Goal: Transaction & Acquisition: Obtain resource

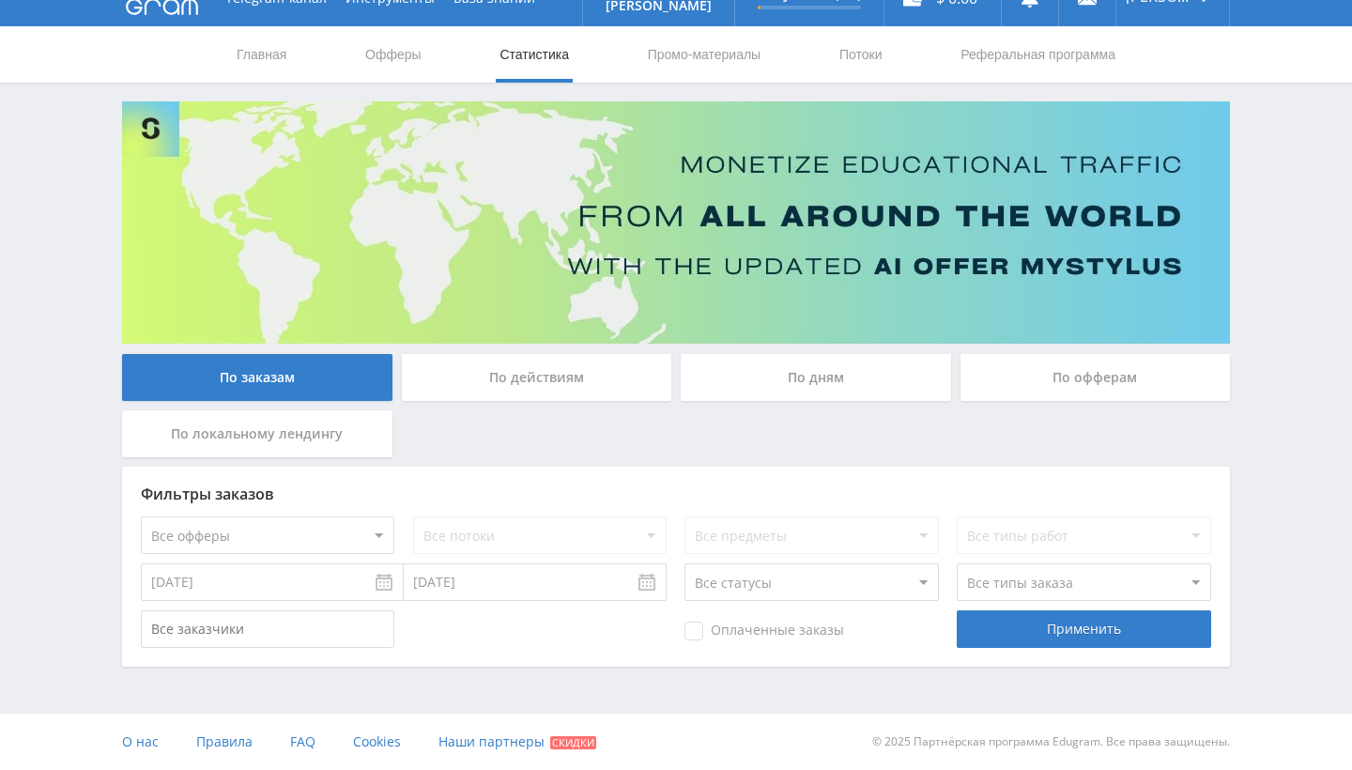
scroll to position [30, 0]
click at [581, 394] on div "По действиям" at bounding box center [537, 377] width 270 height 47
click at [0, 0] on input "По действиям" at bounding box center [0, 0] width 0 height 0
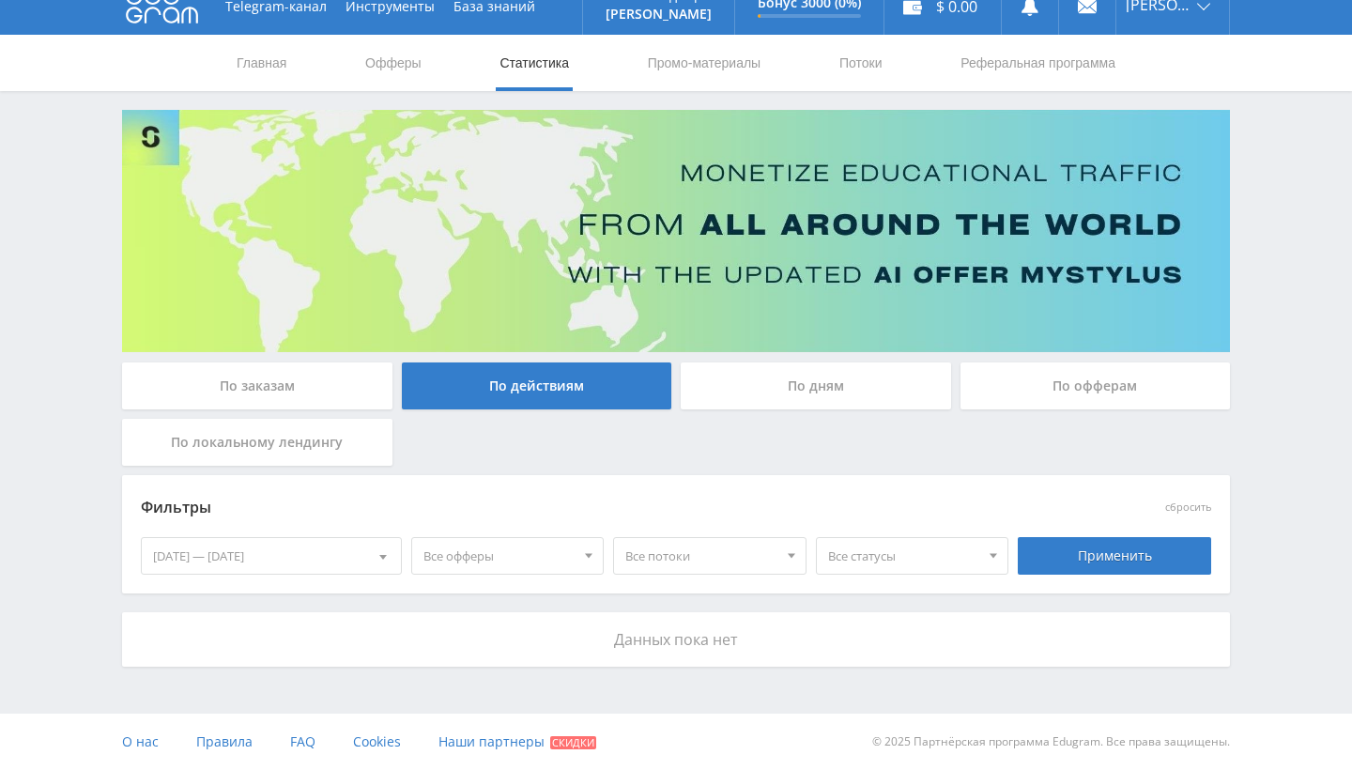
scroll to position [22, 0]
click at [330, 462] on div "По локальному лендингу" at bounding box center [257, 442] width 270 height 47
click at [0, 0] on input "По локальному лендингу" at bounding box center [0, 0] width 0 height 0
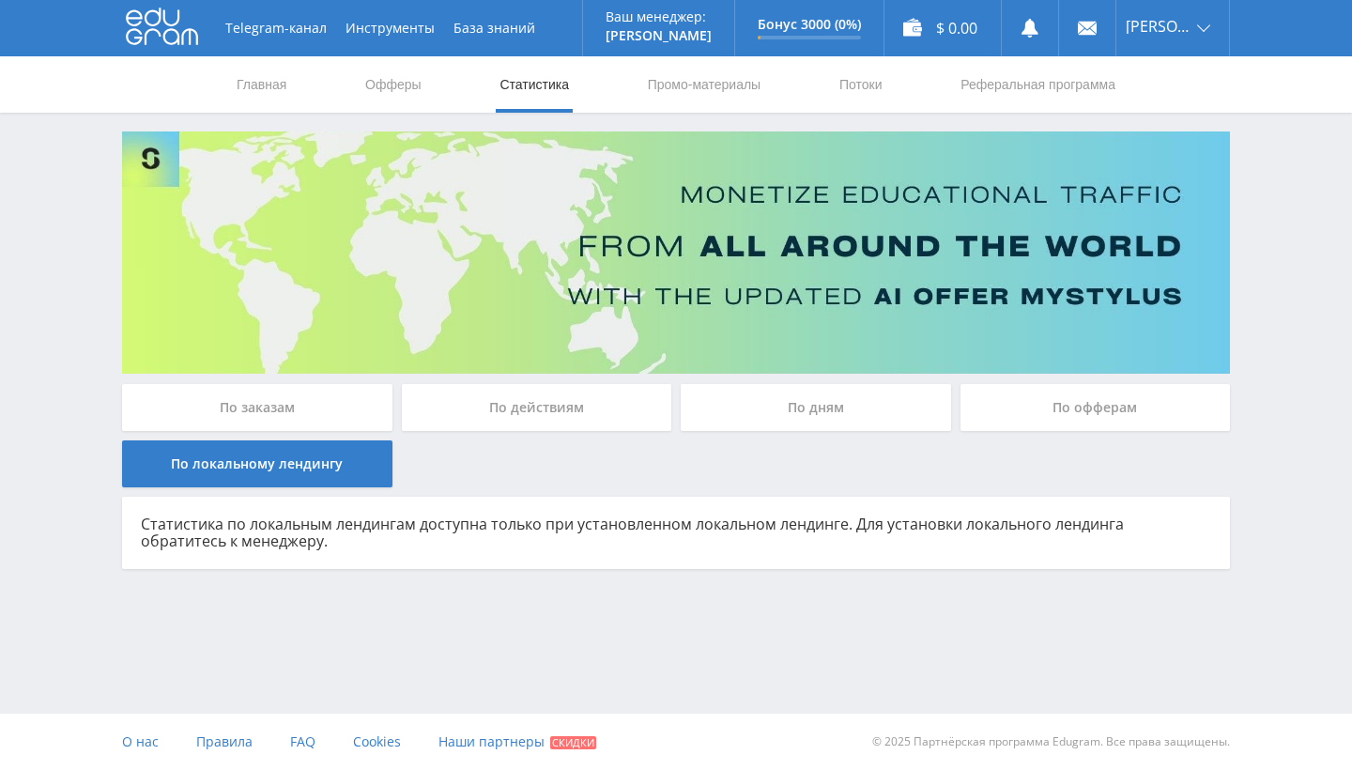
scroll to position [0, 0]
click at [758, 399] on div "По дням" at bounding box center [816, 407] width 270 height 47
click at [0, 0] on input "По дням" at bounding box center [0, 0] width 0 height 0
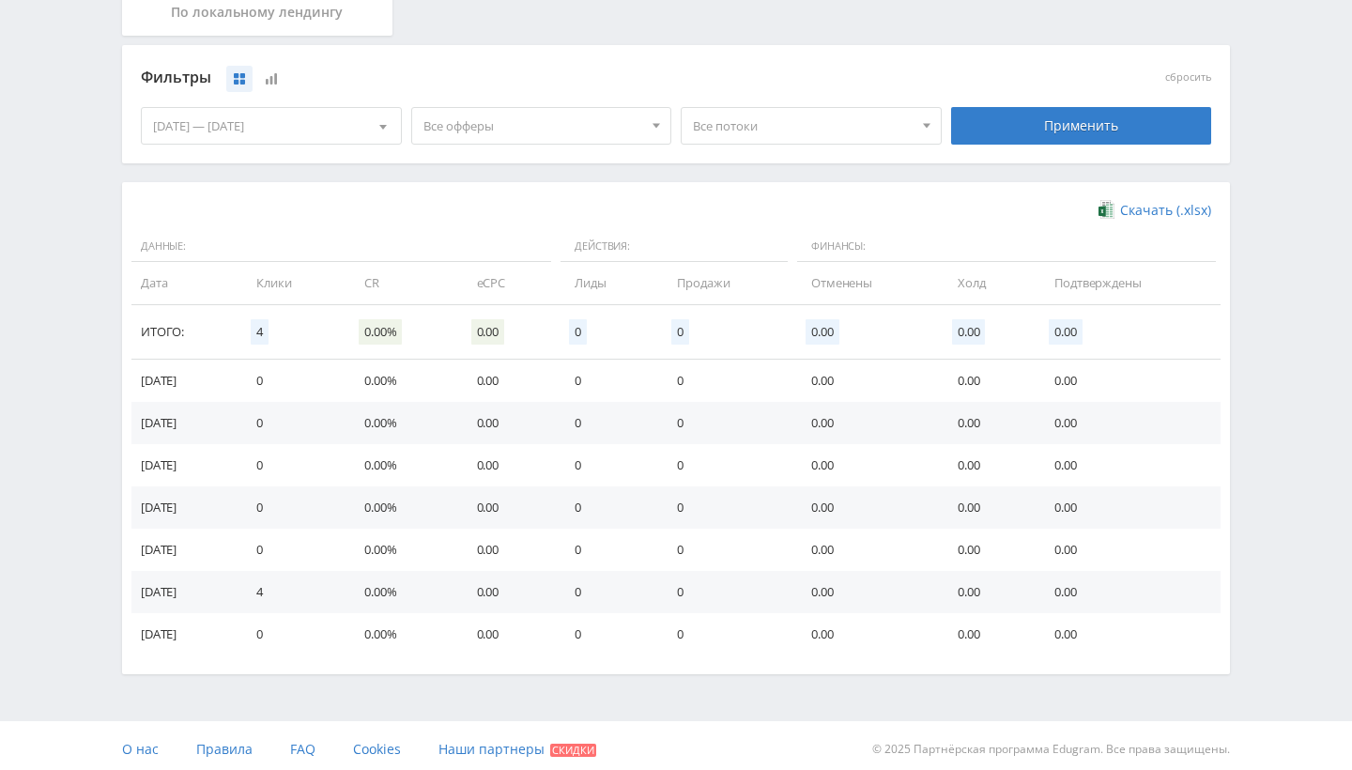
scroll to position [451, 0]
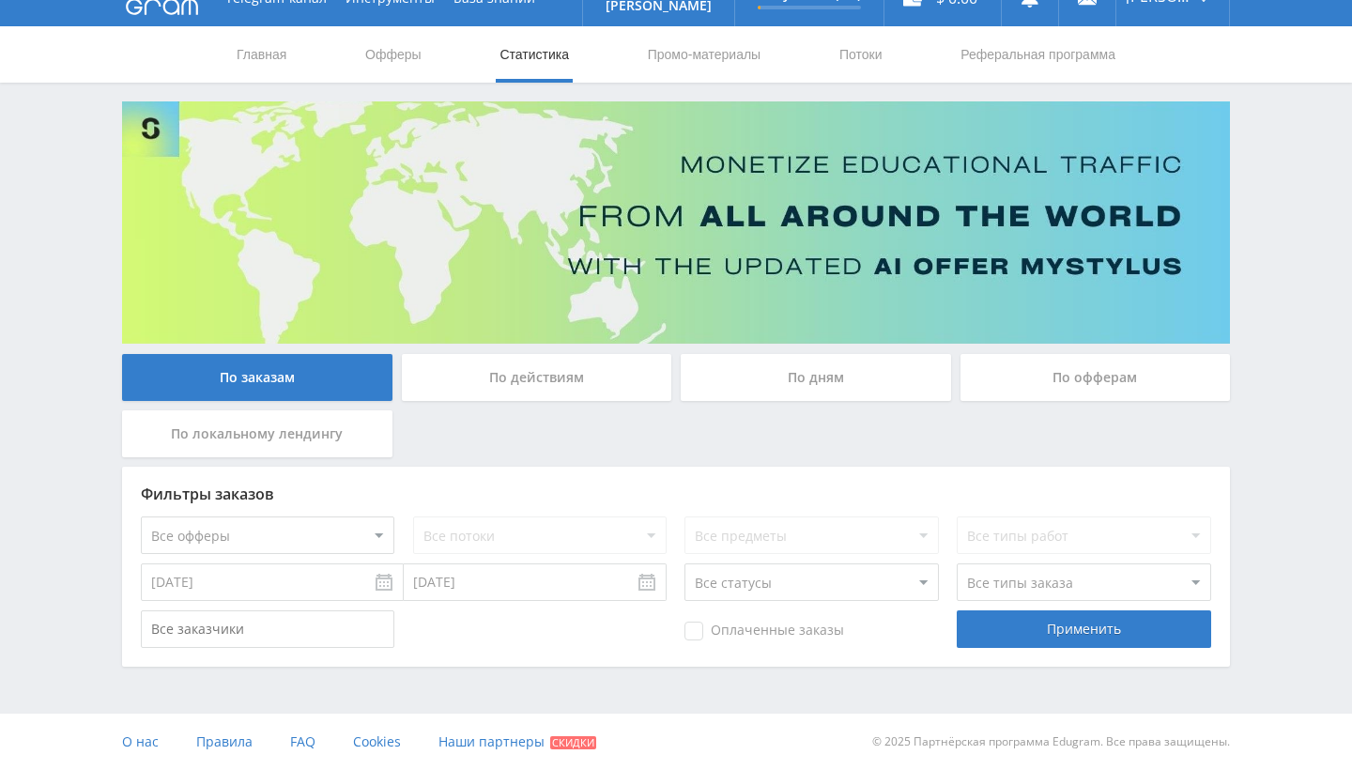
click at [761, 373] on div "По дням" at bounding box center [816, 377] width 270 height 47
click at [0, 0] on input "По дням" at bounding box center [0, 0] width 0 height 0
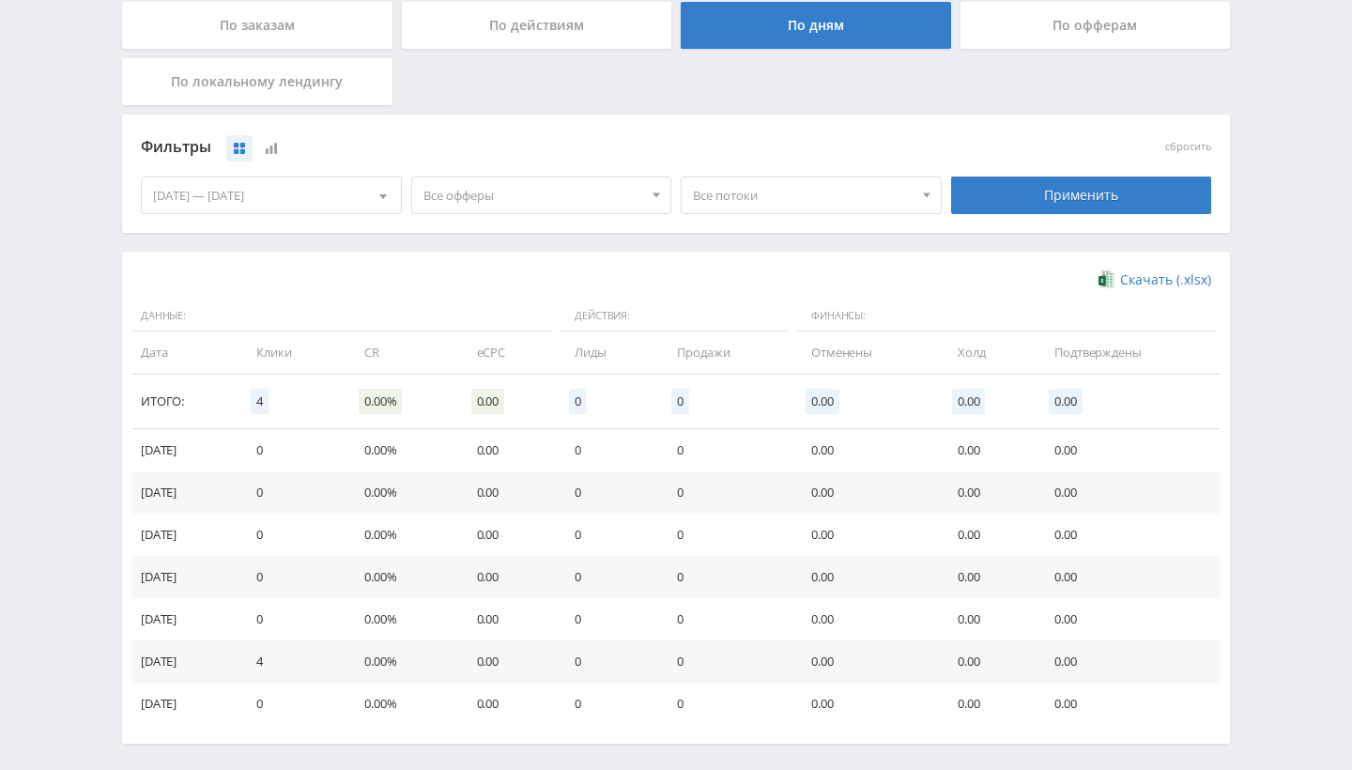
scroll to position [376, 0]
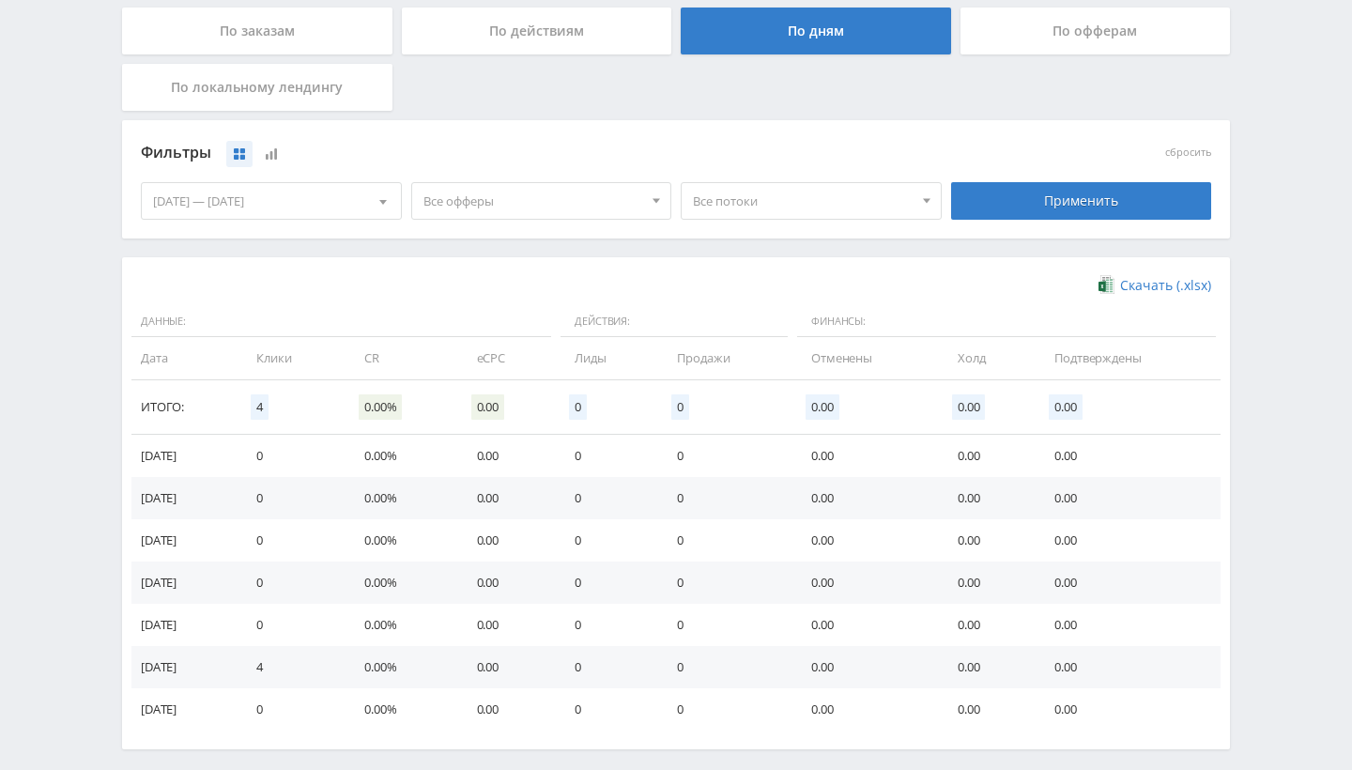
click at [1053, 23] on div "По офферам" at bounding box center [1095, 31] width 270 height 47
click at [0, 0] on input "По офферам" at bounding box center [0, 0] width 0 height 0
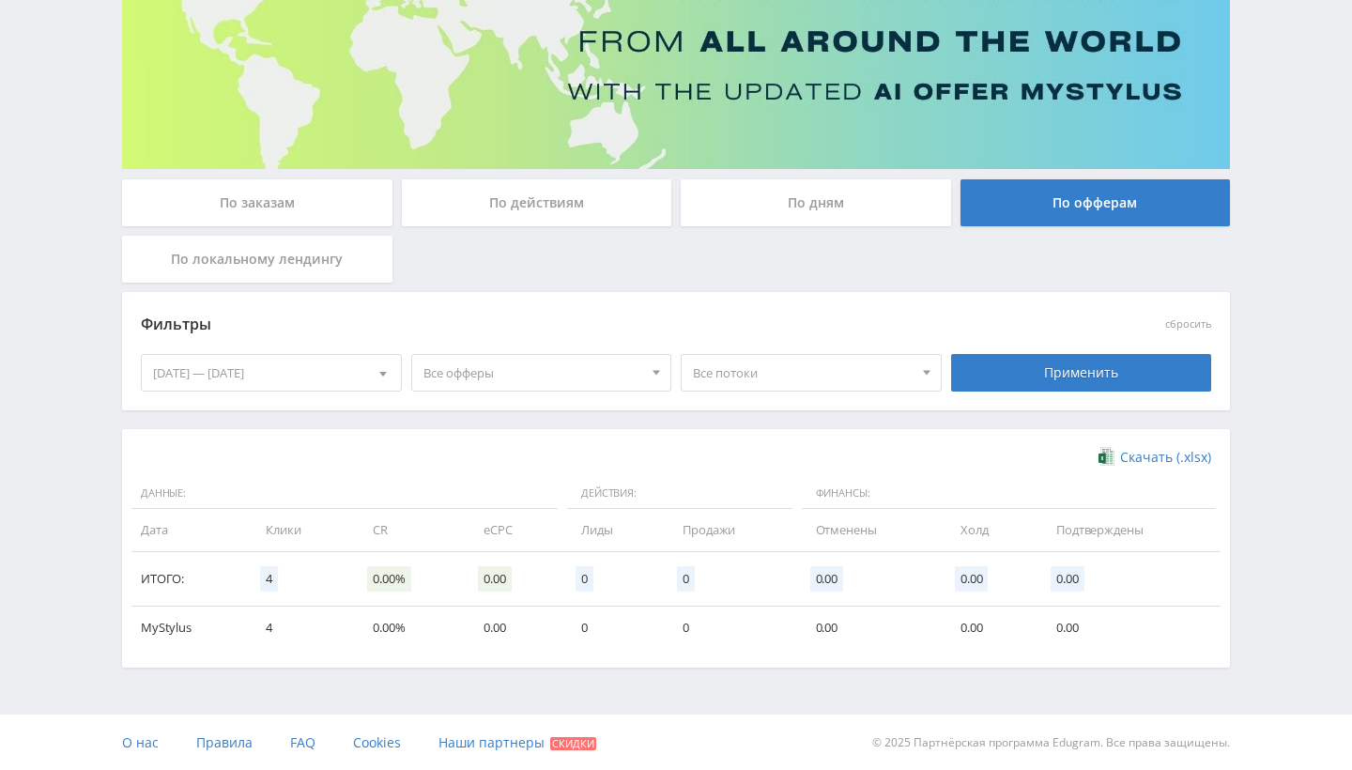
scroll to position [203, 0]
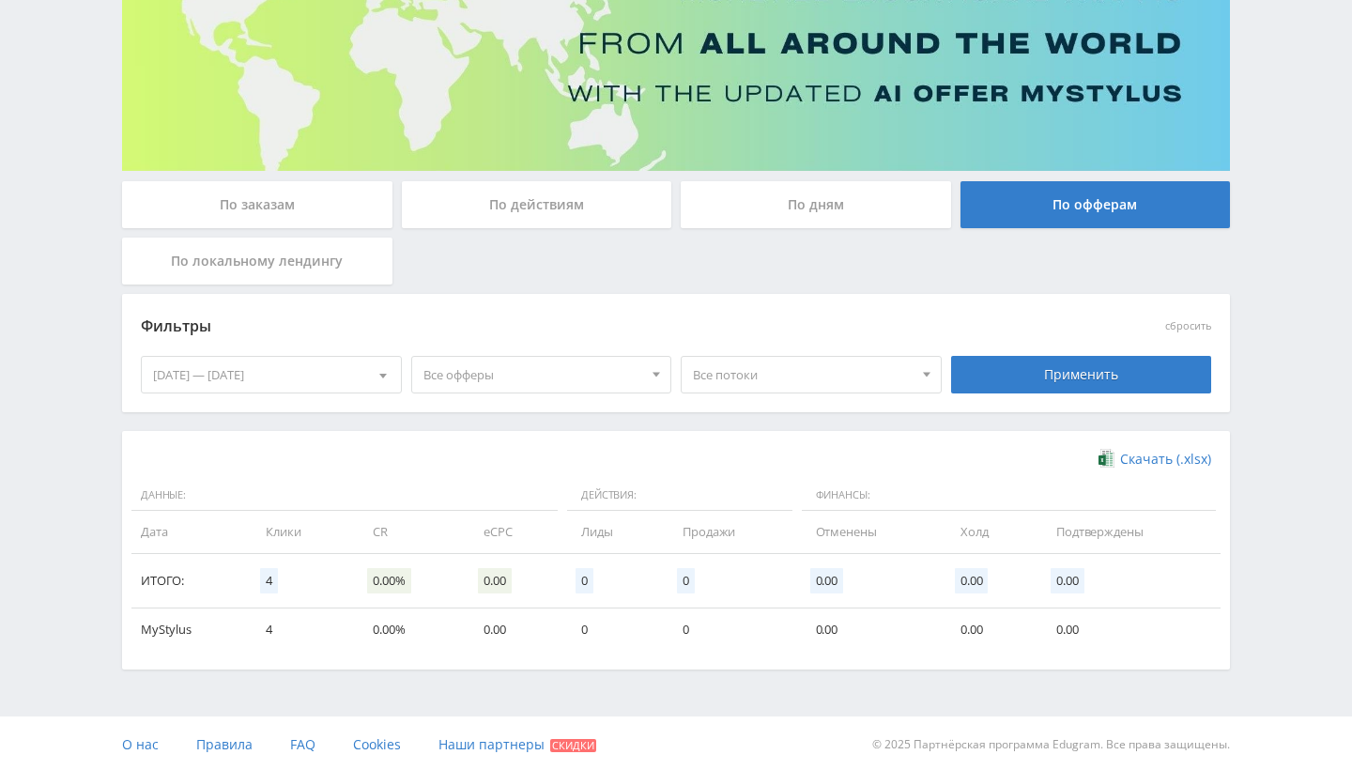
click at [361, 273] on div "По локальному лендингу" at bounding box center [257, 261] width 270 height 47
click at [0, 0] on input "По локальному лендингу" at bounding box center [0, 0] width 0 height 0
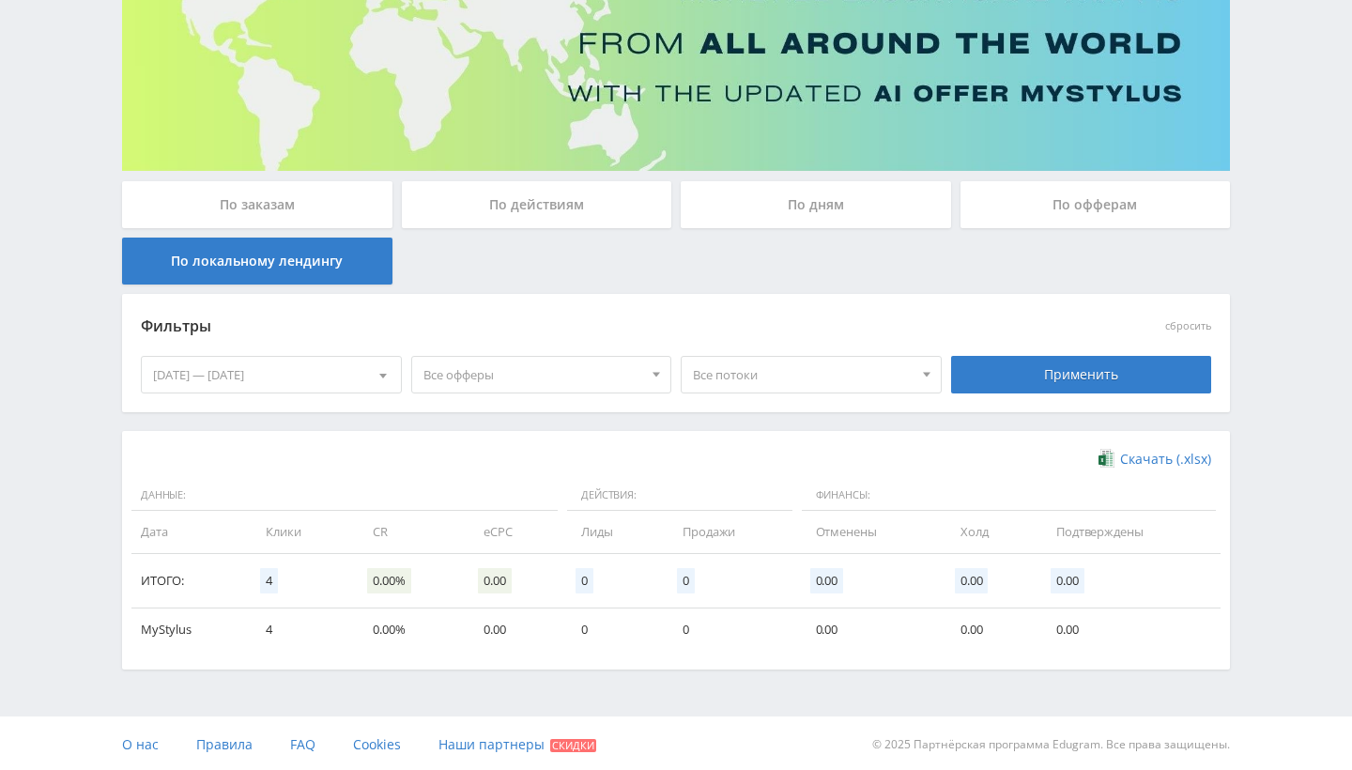
scroll to position [0, 0]
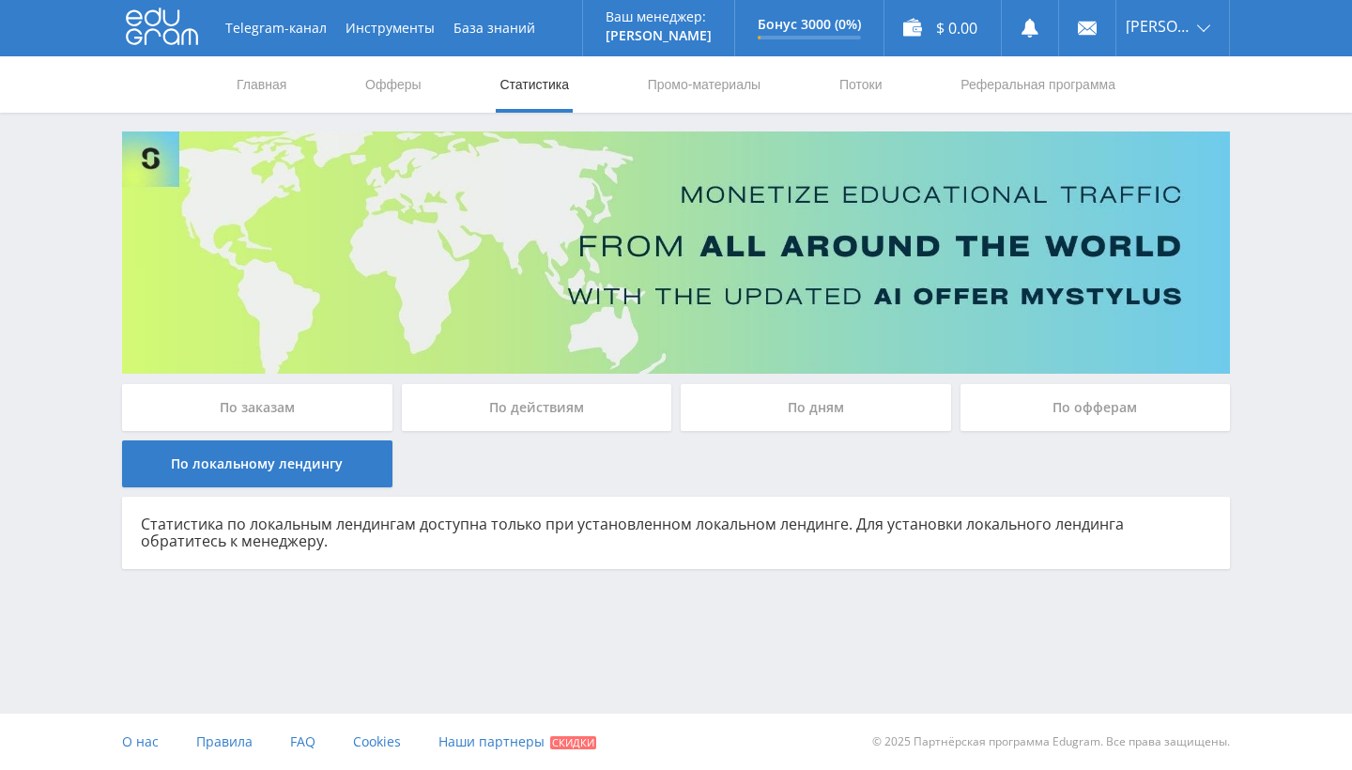
click at [345, 407] on div "По заказам" at bounding box center [257, 407] width 270 height 47
click at [0, 0] on input "По заказам" at bounding box center [0, 0] width 0 height 0
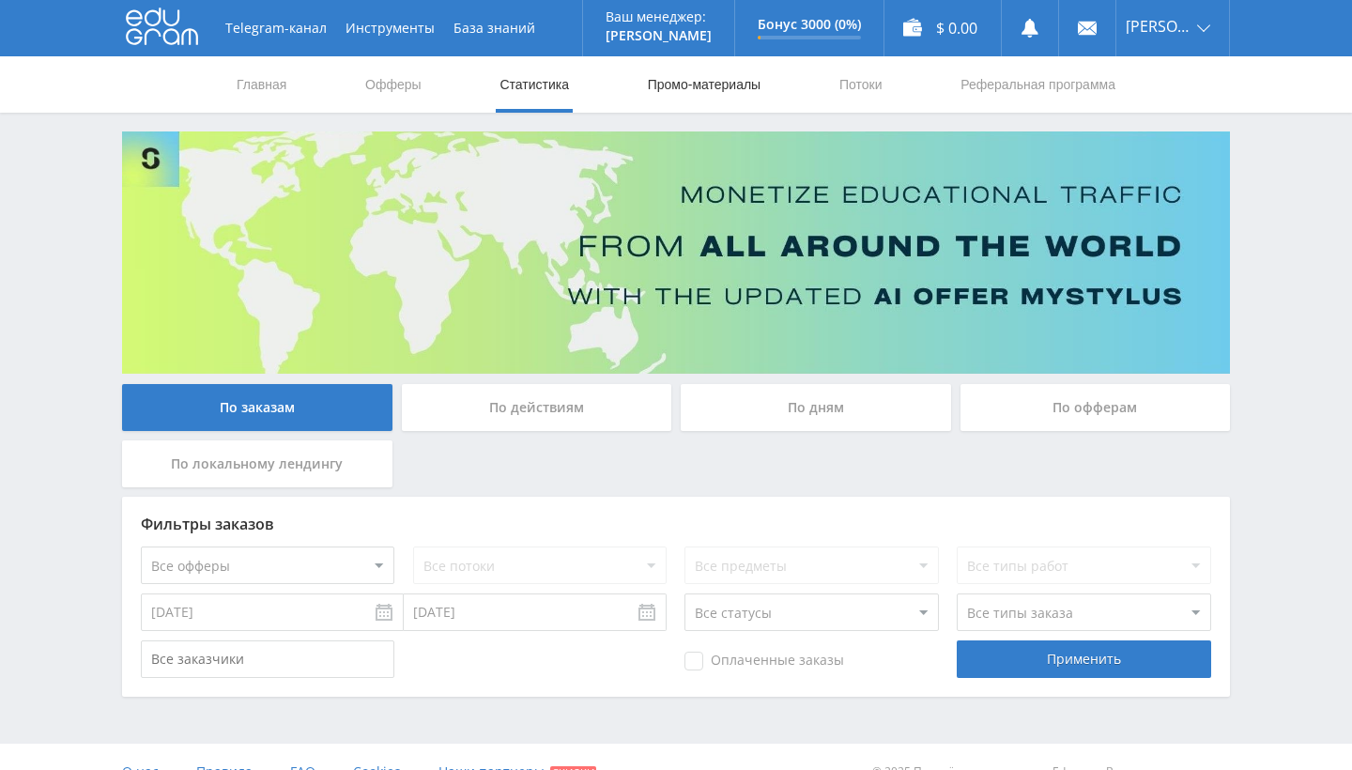
click at [648, 84] on link "Промо-материалы" at bounding box center [704, 84] width 116 height 56
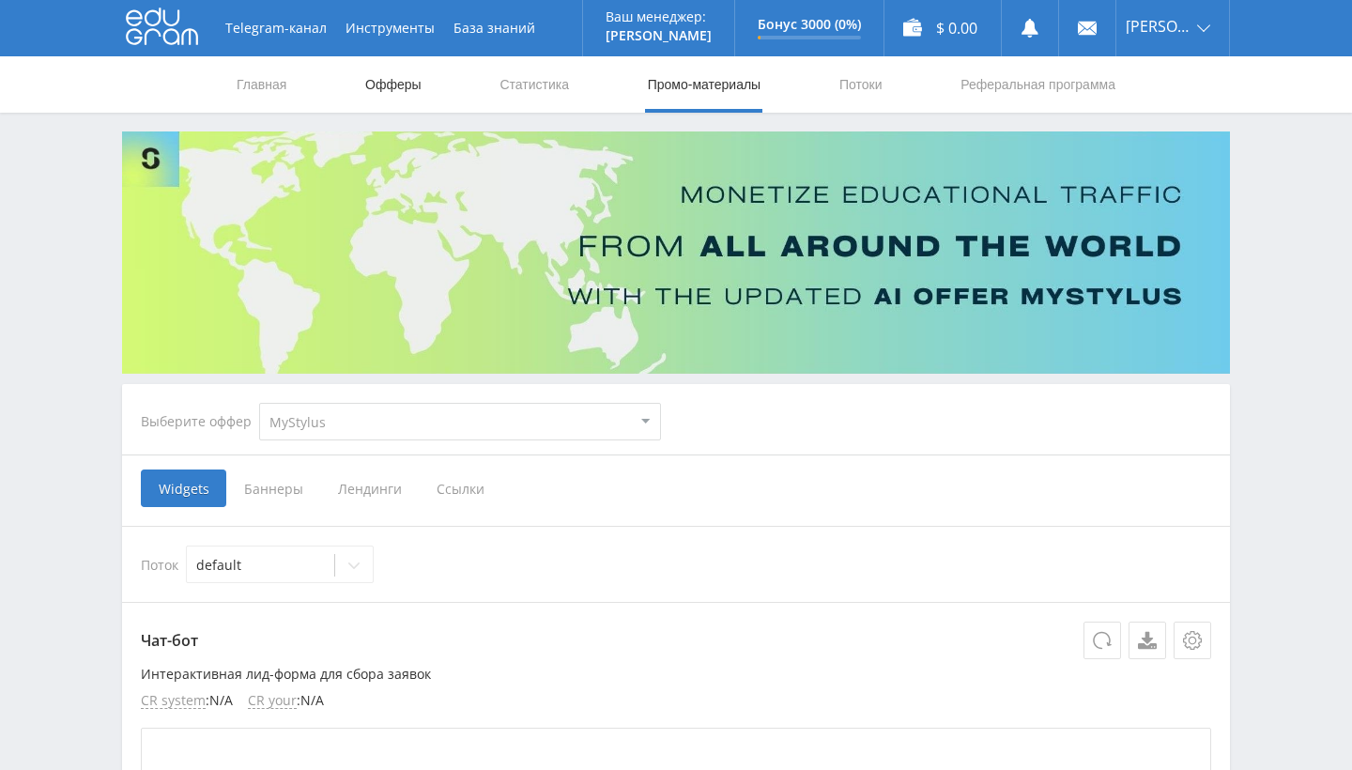
click at [401, 80] on link "Офферы" at bounding box center [393, 84] width 60 height 56
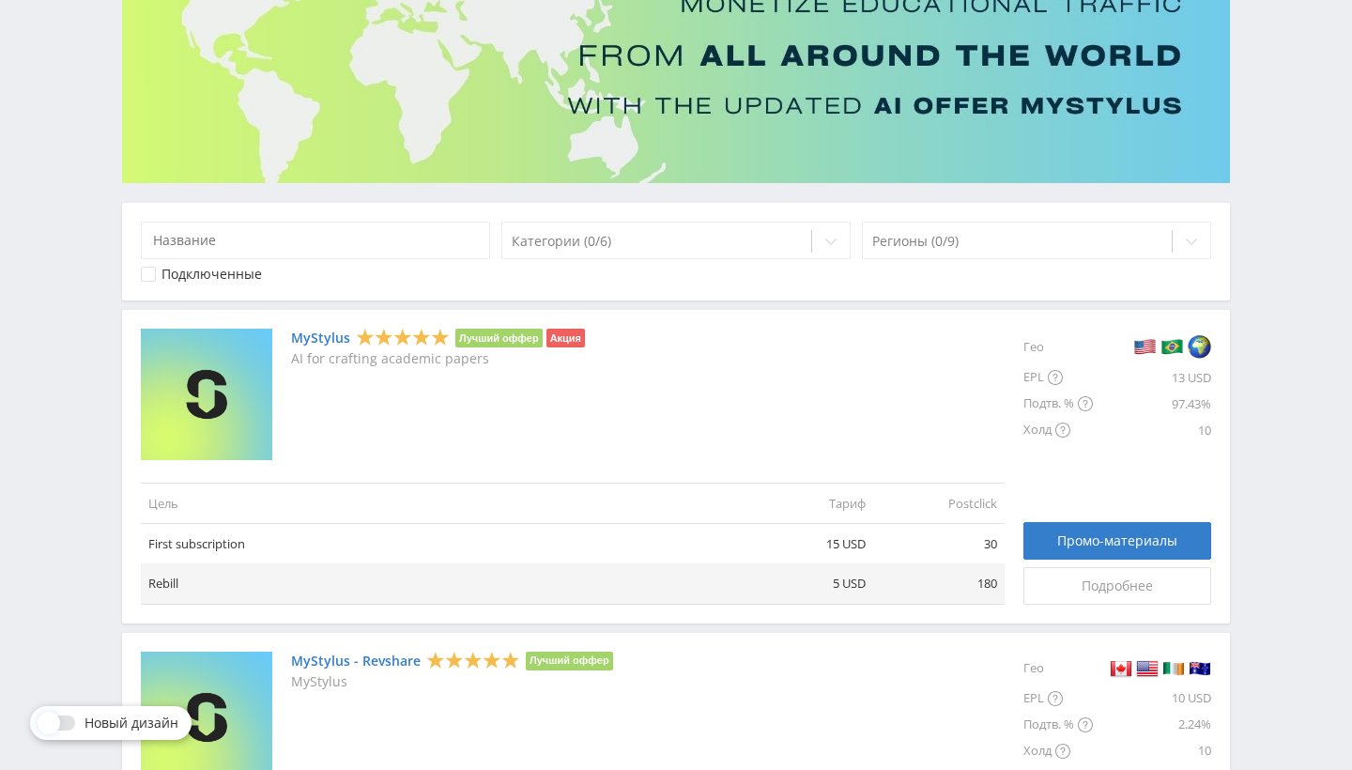
scroll to position [178, 0]
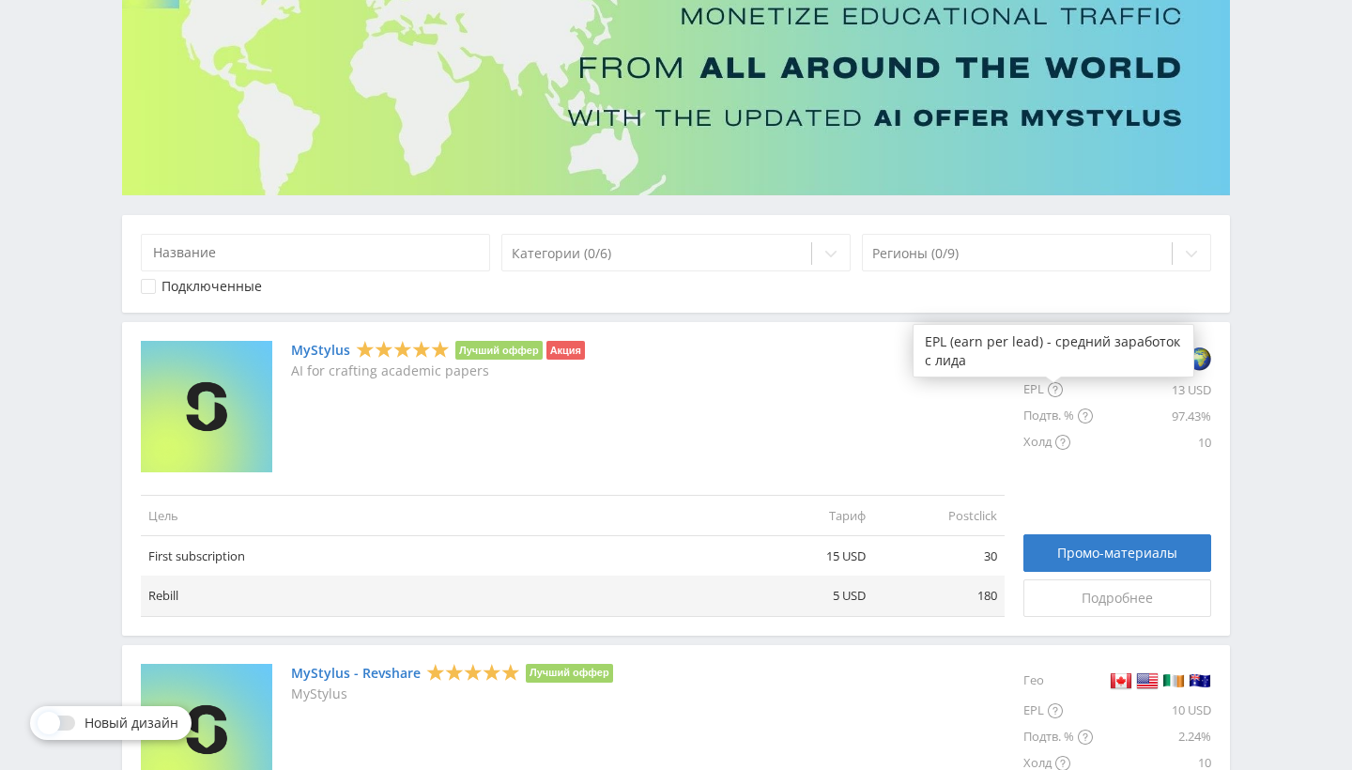
click at [1056, 392] on icon at bounding box center [1055, 389] width 15 height 15
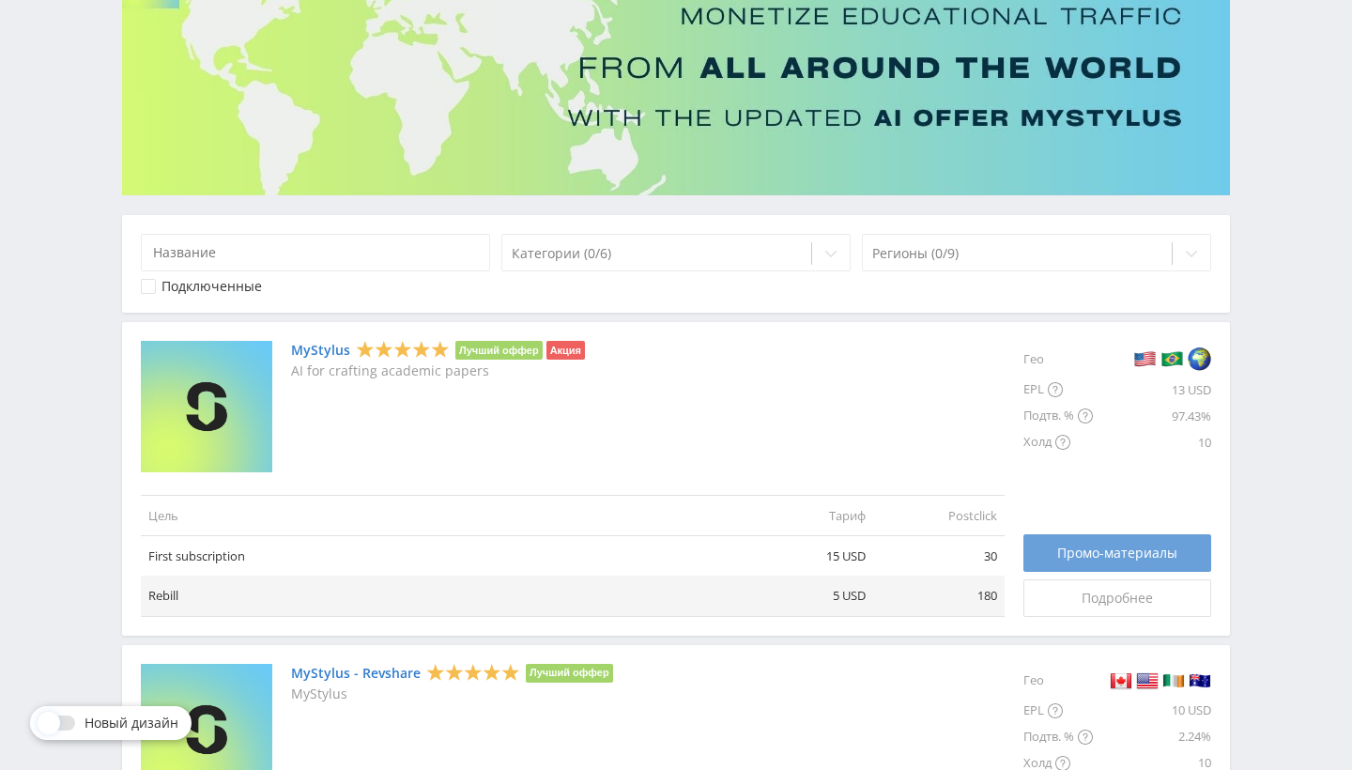
click at [1128, 561] on link "Промо-материалы" at bounding box center [1117, 553] width 188 height 38
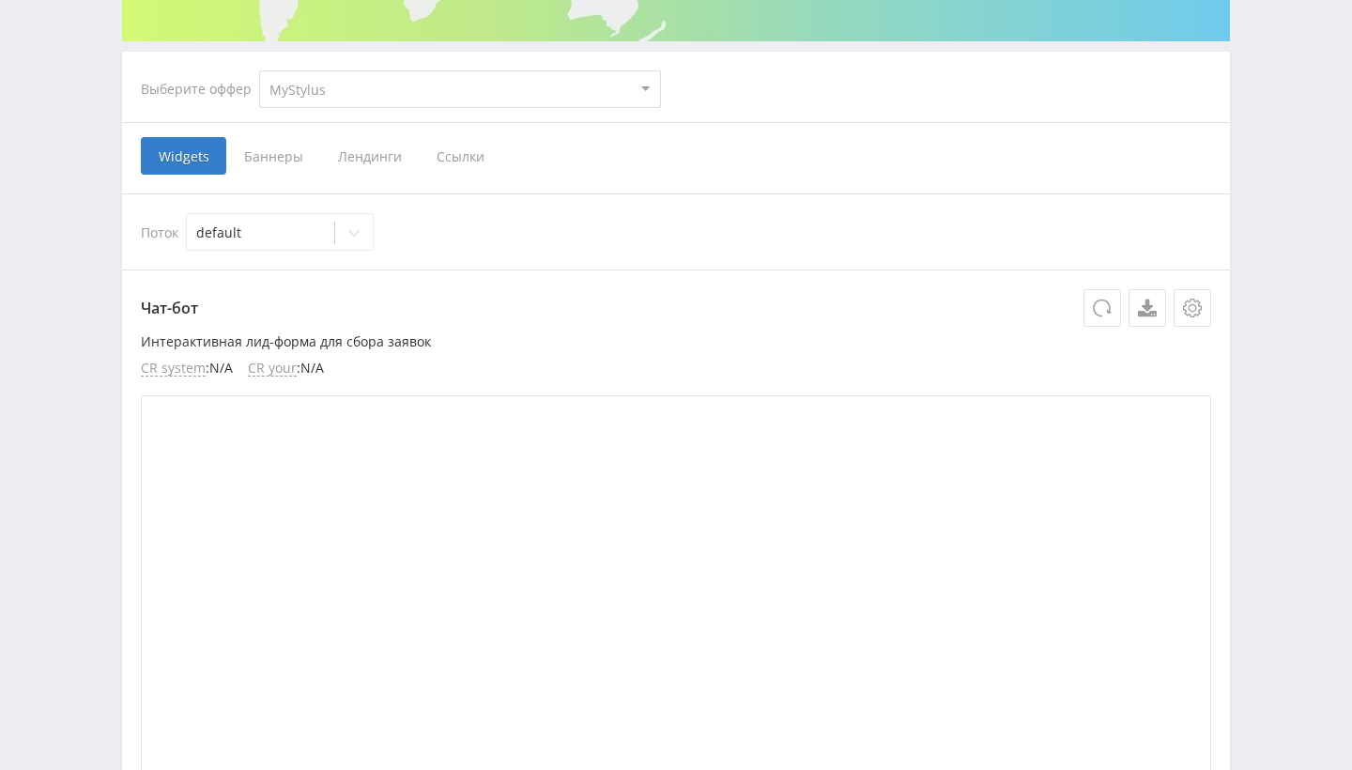
scroll to position [330, 0]
click at [391, 156] on span "Лендинги" at bounding box center [369, 158] width 99 height 38
click at [0, 0] on input "Лендинги" at bounding box center [0, 0] width 0 height 0
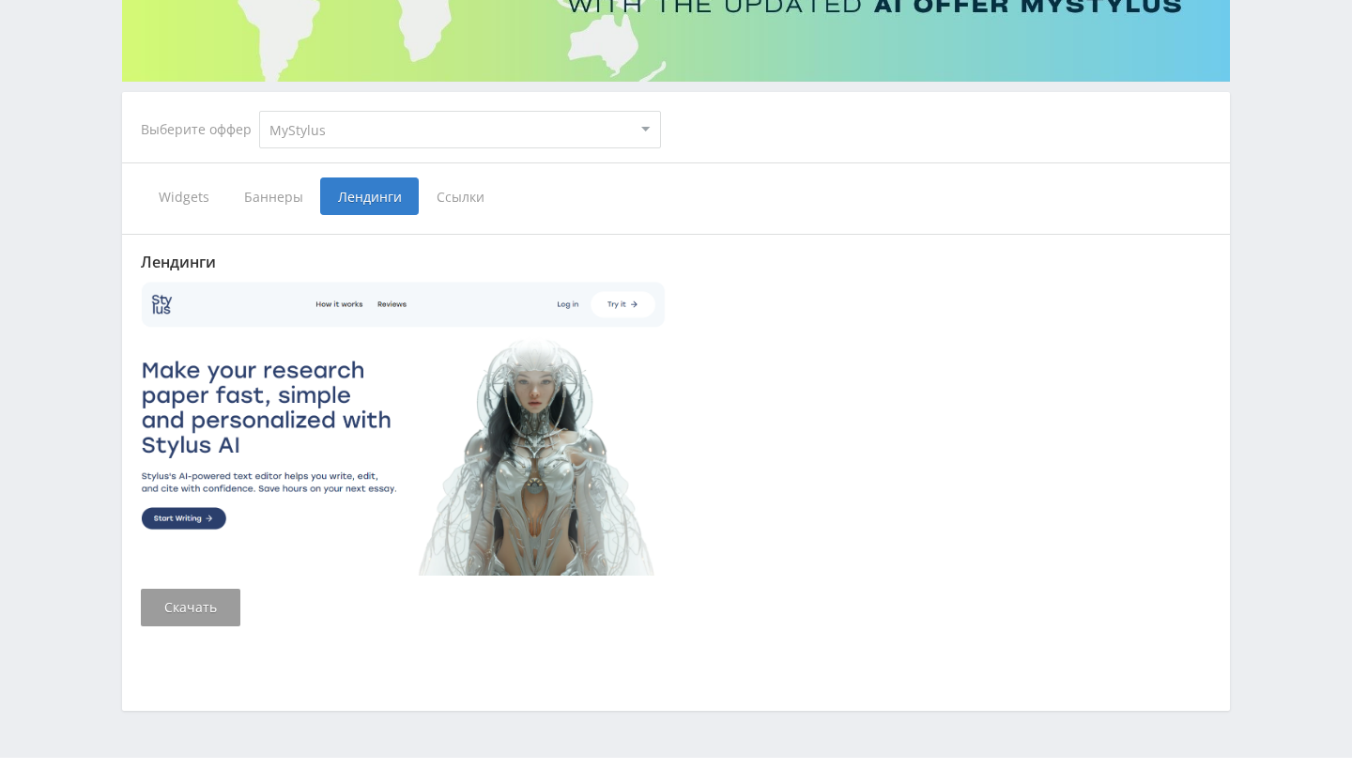
scroll to position [295, 0]
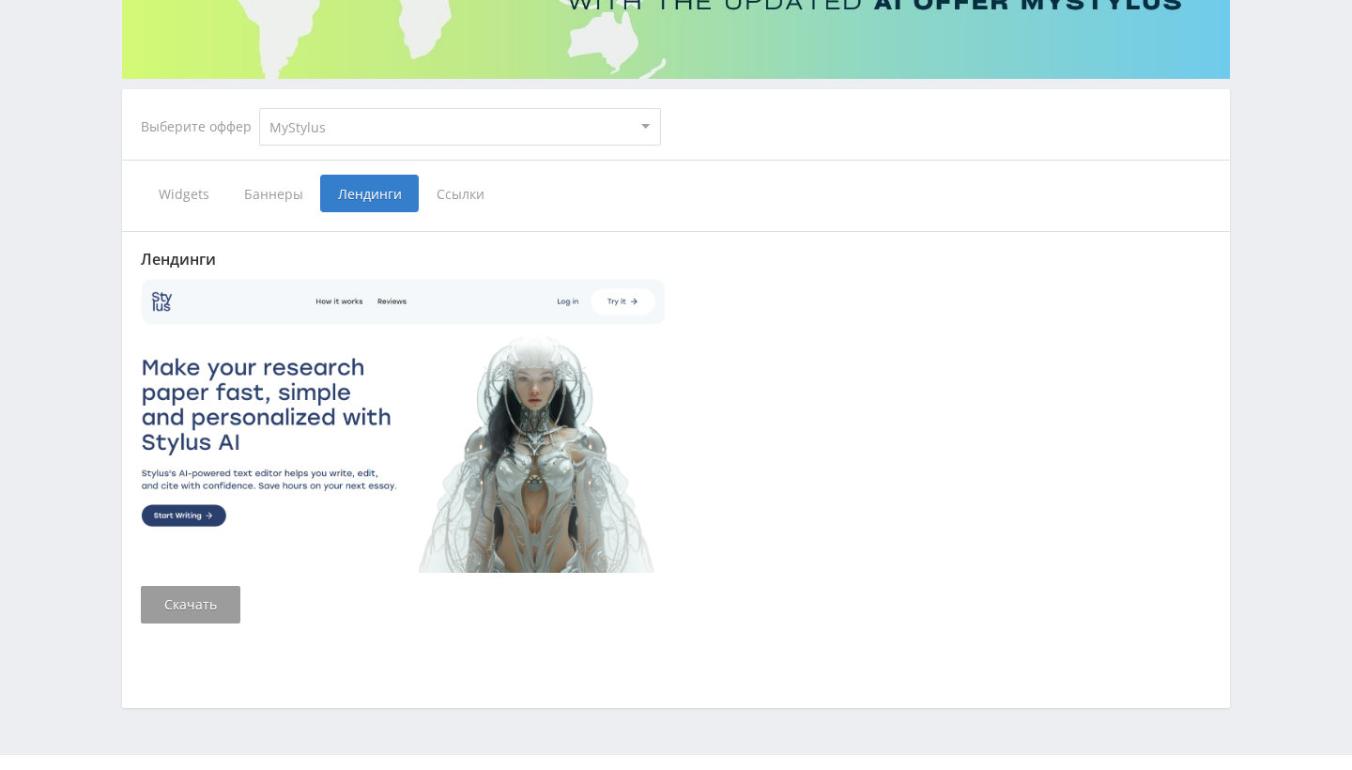
click at [458, 191] on span "Ссылки" at bounding box center [461, 194] width 84 height 38
click at [0, 0] on input "Ссылки" at bounding box center [0, 0] width 0 height 0
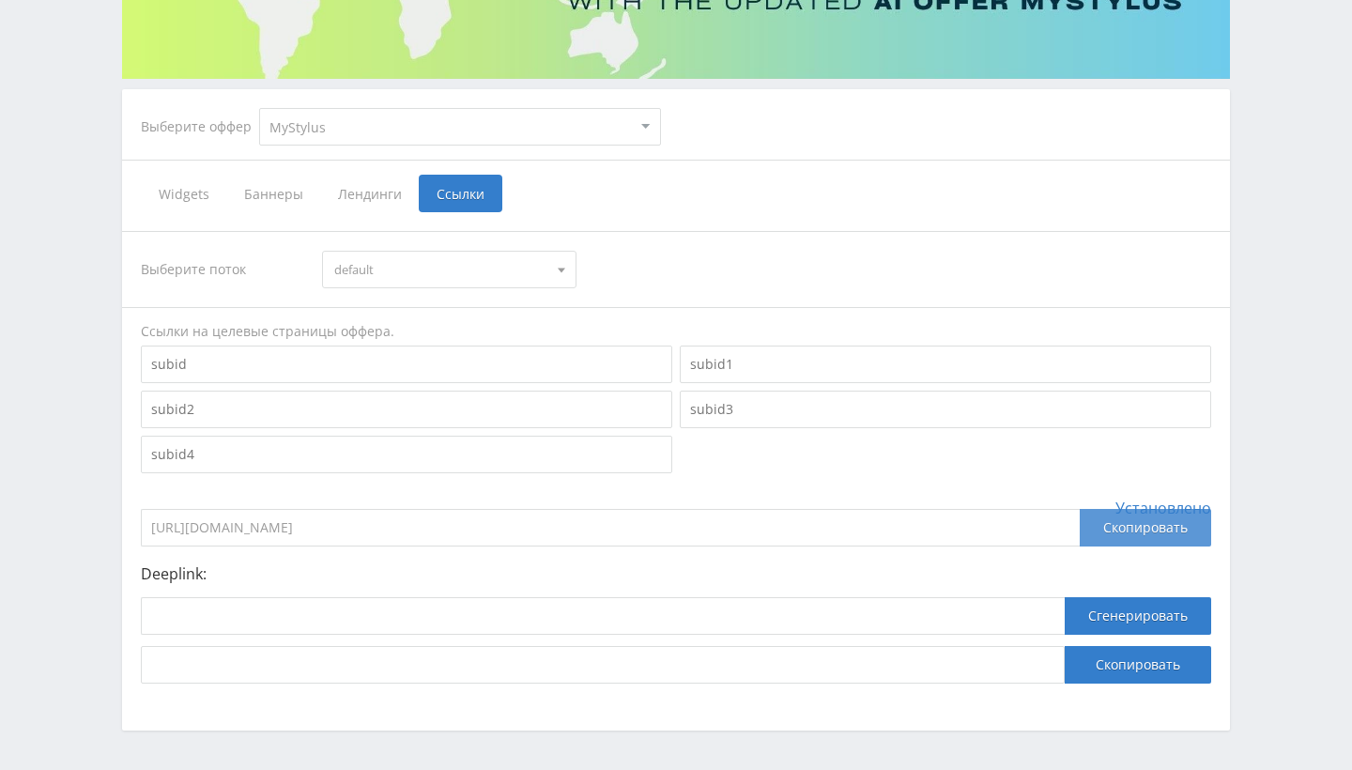
click at [1130, 528] on div "Скопировать" at bounding box center [1145, 528] width 131 height 38
click at [1128, 533] on div "Скопировать" at bounding box center [1145, 528] width 131 height 38
